Goal: Information Seeking & Learning: Check status

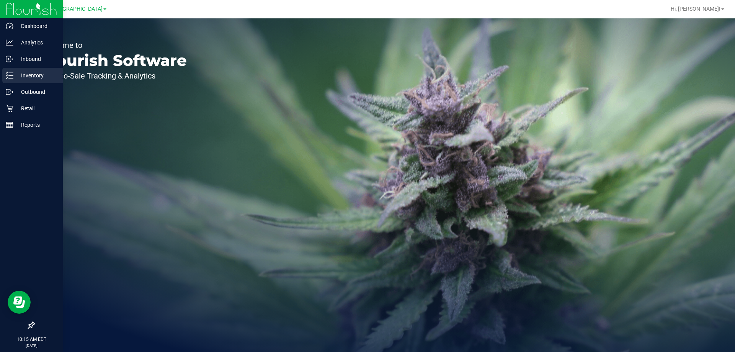
click at [20, 73] on p "Inventory" at bounding box center [36, 75] width 46 height 9
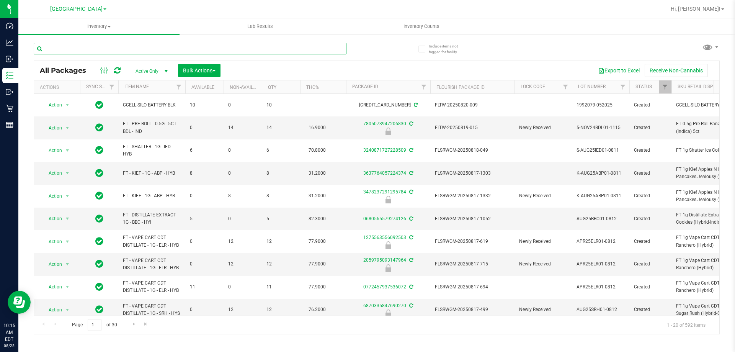
click at [93, 49] on input "text" at bounding box center [190, 48] width 313 height 11
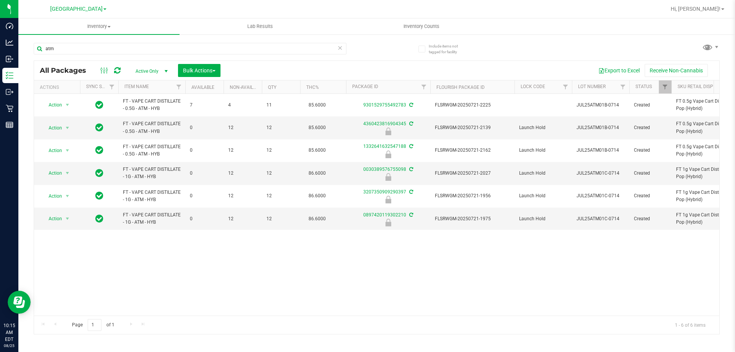
click at [133, 260] on div "Action Action Adjust qty Create package Edit attributes Global inventory Locate…" at bounding box center [376, 205] width 685 height 222
drag, startPoint x: 59, startPoint y: 67, endPoint x: 66, endPoint y: 48, distance: 20.6
click at [66, 48] on input "atm" at bounding box center [190, 48] width 313 height 11
drag, startPoint x: 68, startPoint y: 47, endPoint x: 32, endPoint y: 52, distance: 36.3
click at [32, 52] on div "Include items not tagged for facility atm All Packages Active Only Active Only …" at bounding box center [376, 150] width 717 height 233
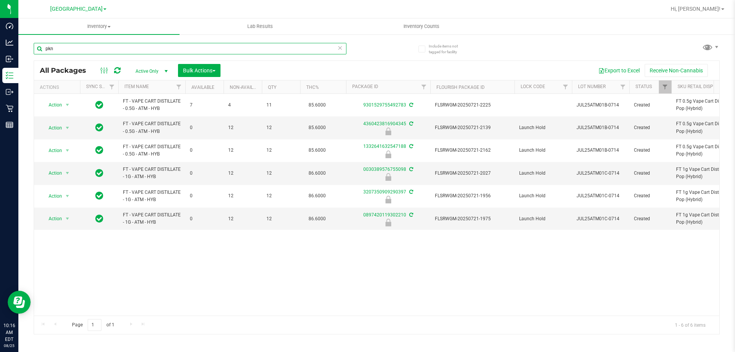
type input "pkn"
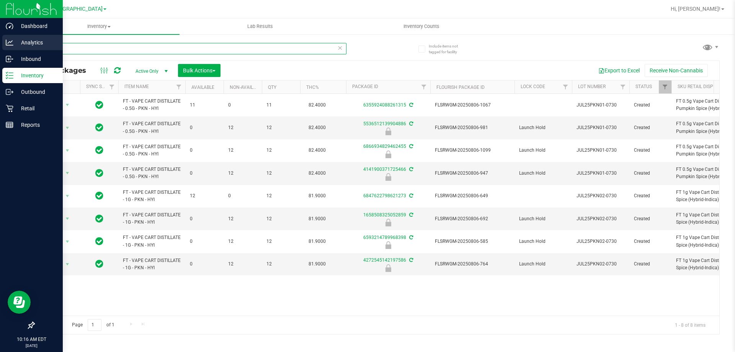
drag, startPoint x: 55, startPoint y: 49, endPoint x: 15, endPoint y: 49, distance: 40.6
click at [15, 49] on div "Dashboard Analytics Inbound Inventory Outbound Retail Reports 10:16 AM EDT [DAT…" at bounding box center [367, 176] width 735 height 352
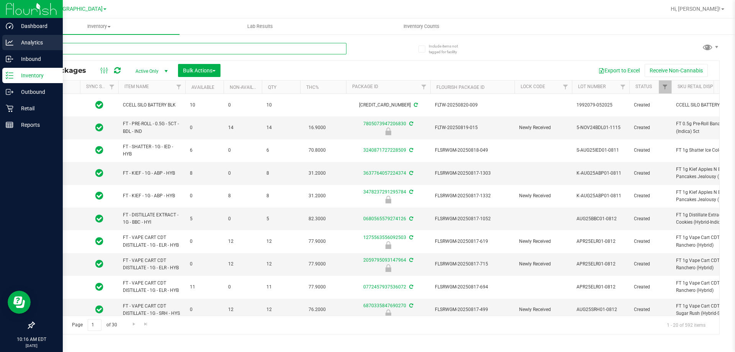
type input "ag"
type input "[DATE]"
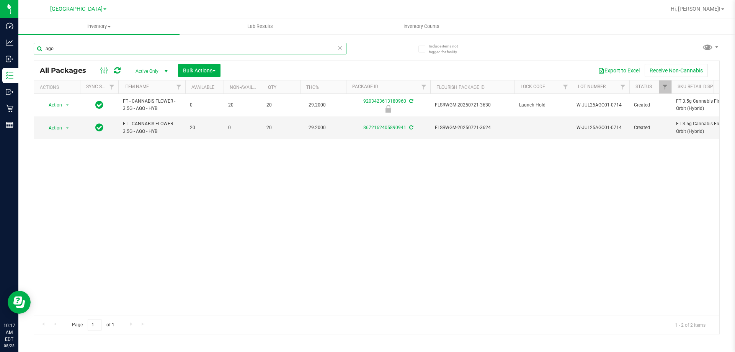
drag, startPoint x: 67, startPoint y: 46, endPoint x: 34, endPoint y: 49, distance: 32.6
click at [34, 49] on input "ago" at bounding box center [190, 48] width 313 height 11
type input "g41"
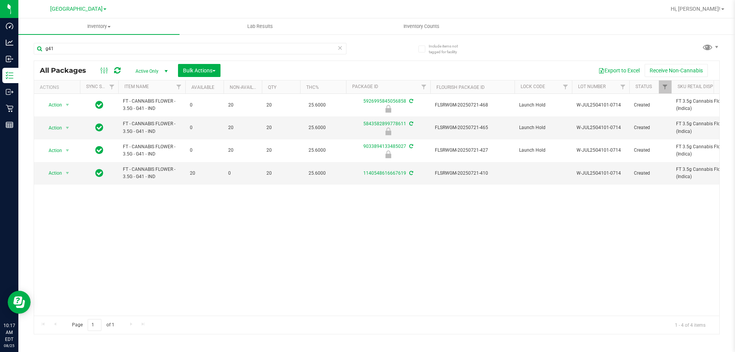
click at [178, 221] on div "Action Action Edit attributes Global inventory Locate package Package audit log…" at bounding box center [376, 205] width 685 height 222
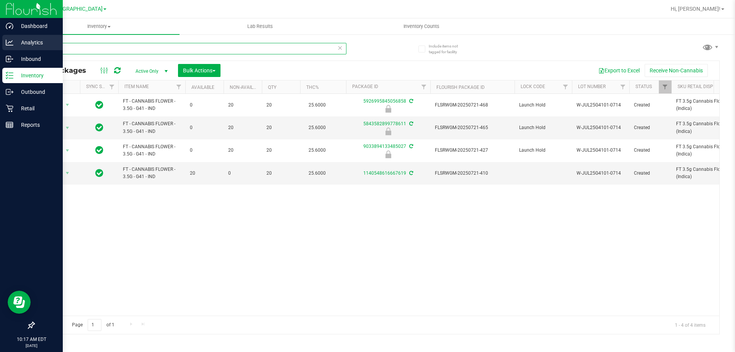
drag, startPoint x: 64, startPoint y: 47, endPoint x: 15, endPoint y: 47, distance: 48.6
click at [15, 47] on div "Dashboard Analytics Inbound Inventory Outbound Retail Reports 10:17 AM EDT [DAT…" at bounding box center [367, 176] width 735 height 352
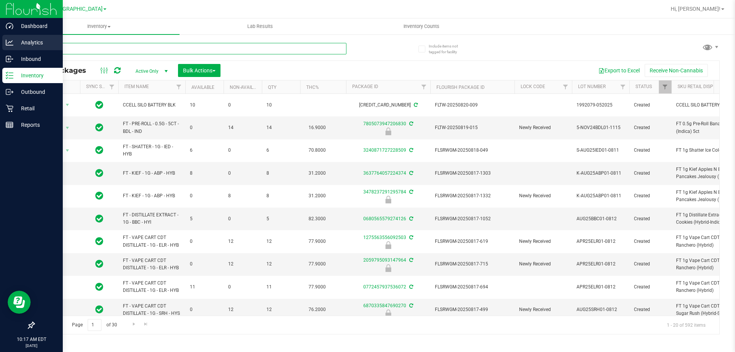
type input "[DATE]"
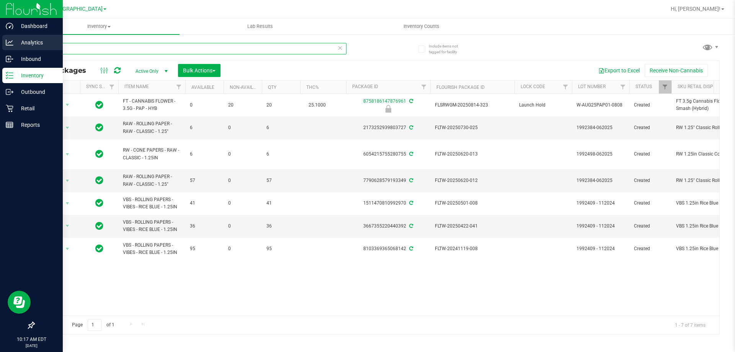
type input "p"
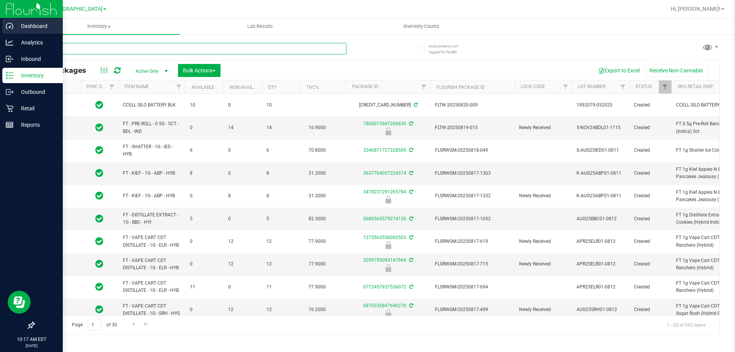
type input "[DATE]"
type input "pbs"
